Goal: Transaction & Acquisition: Purchase product/service

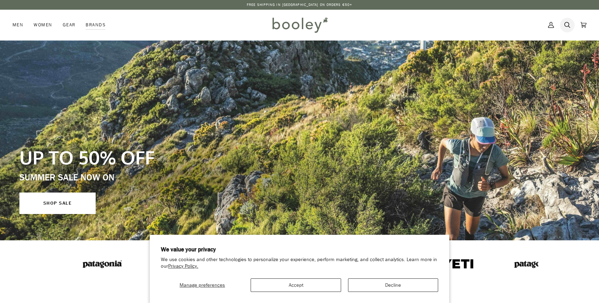
click at [565, 28] on icon at bounding box center [568, 25] width 6 height 10
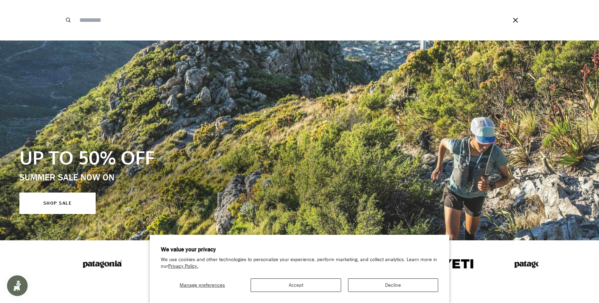
click at [469, 29] on input "Search our store" at bounding box center [283, 20] width 415 height 40
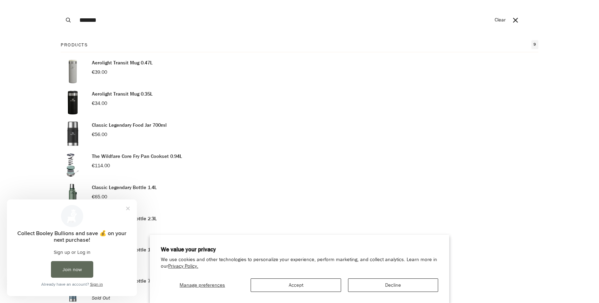
type input "*******"
click at [61, 0] on button "Search" at bounding box center [68, 20] width 15 height 40
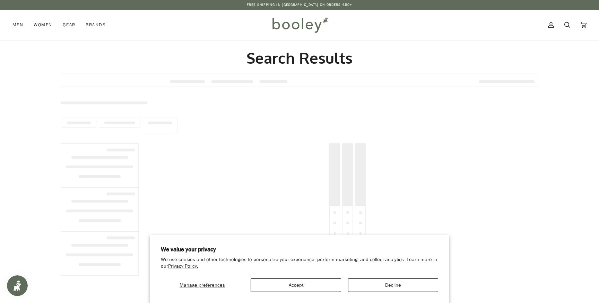
type input "*******"
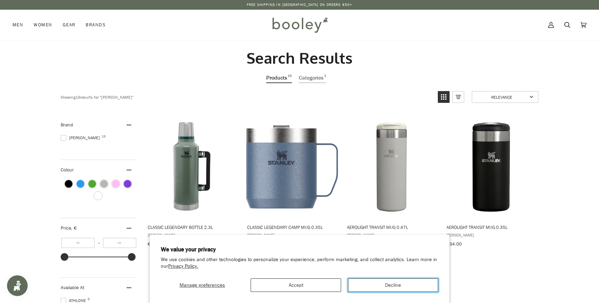
click at [364, 285] on button "Decline" at bounding box center [393, 286] width 90 height 14
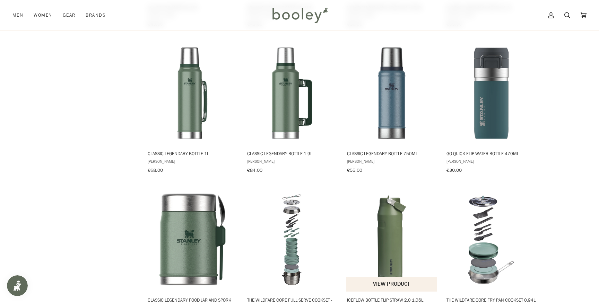
scroll to position [369, 0]
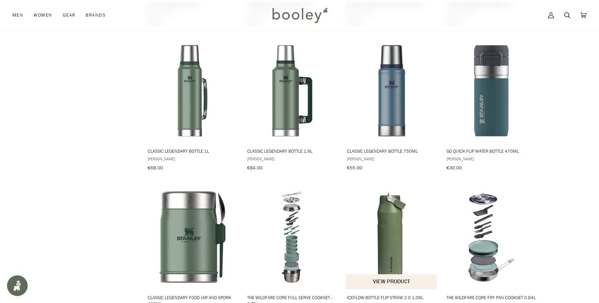
click at [403, 237] on img "IceFlow Bottle Flip Straw 2.0 1.06L" at bounding box center [392, 237] width 92 height 92
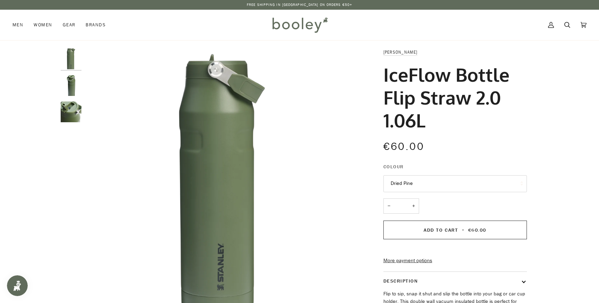
click at [79, 95] on img "Stanley IceFlow Bottle Flip Straw 2.0 1.06L Dried Pine - Booley Galway" at bounding box center [71, 85] width 21 height 21
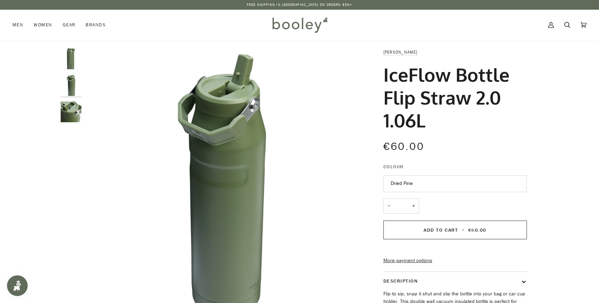
click at [75, 110] on img "Stanley IceFlow Bottle Flip Straw 2.0 1.06L Dried Pine - Booley Galway" at bounding box center [71, 112] width 21 height 21
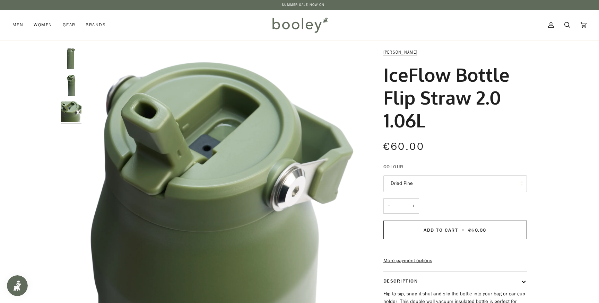
click at [70, 62] on img "Stanley IceFlow Bottle Flip Straw 2.0 1.06L Dried Pine - Booley Galway" at bounding box center [71, 59] width 21 height 21
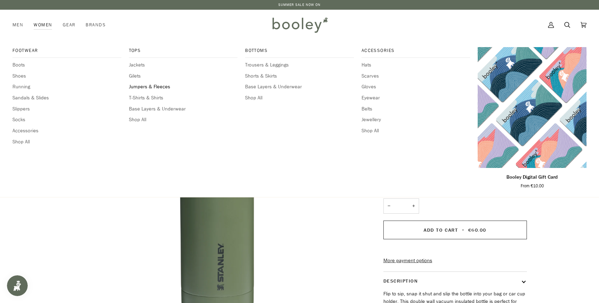
click at [149, 86] on span "Jumpers & Fleeces" at bounding box center [183, 87] width 109 height 8
